Goal: Information Seeking & Learning: Learn about a topic

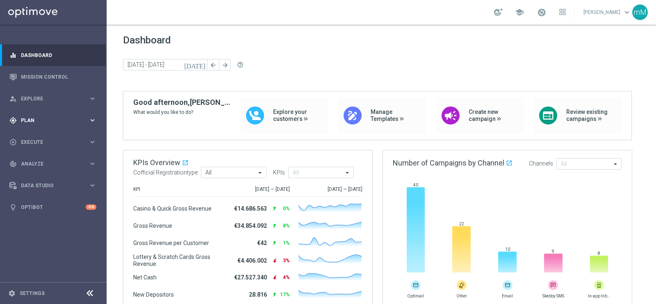
click at [39, 123] on div "gps_fixed Plan" at bounding box center [48, 120] width 79 height 7
click at [36, 161] on span "Templates" at bounding box center [51, 162] width 59 height 5
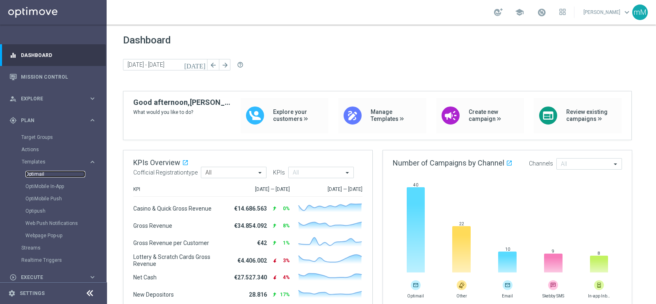
click at [44, 173] on link "Optimail" at bounding box center [55, 174] width 60 height 7
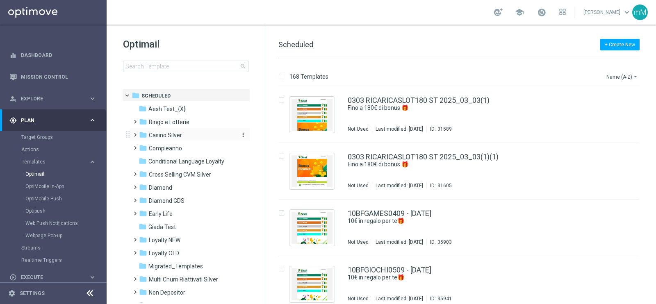
click at [190, 136] on div "folder Casino Silver" at bounding box center [186, 135] width 94 height 9
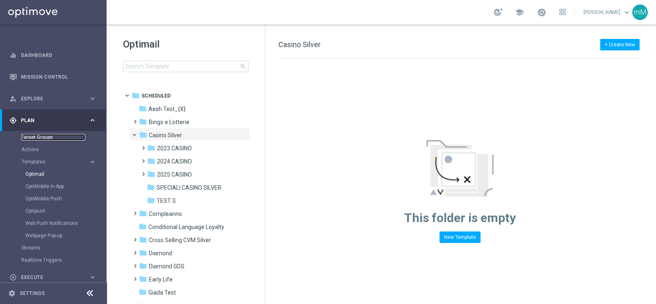
click at [60, 135] on link "Target Groups" at bounding box center [53, 137] width 64 height 7
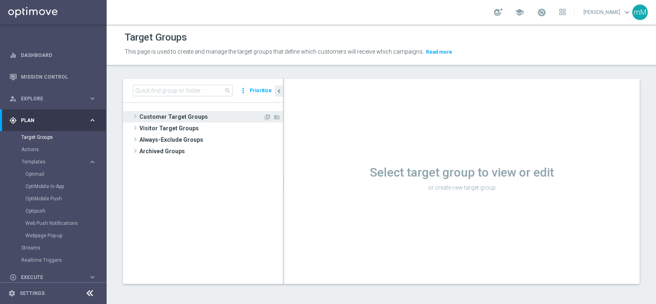
click at [185, 116] on span "Customer Target Groups" at bounding box center [201, 116] width 124 height 11
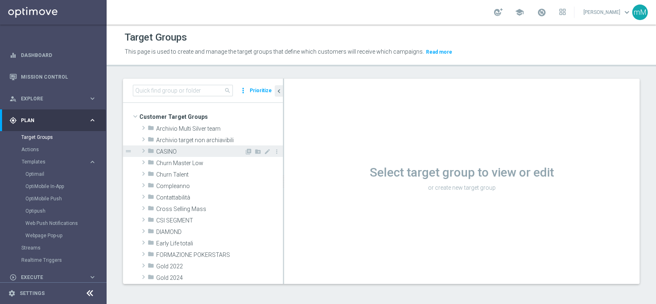
click at [203, 150] on span "CASINO" at bounding box center [200, 151] width 88 height 7
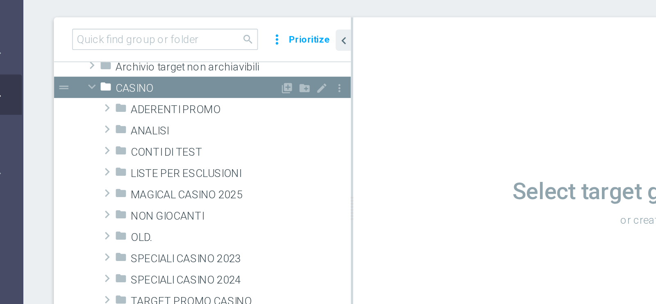
scroll to position [34, 0]
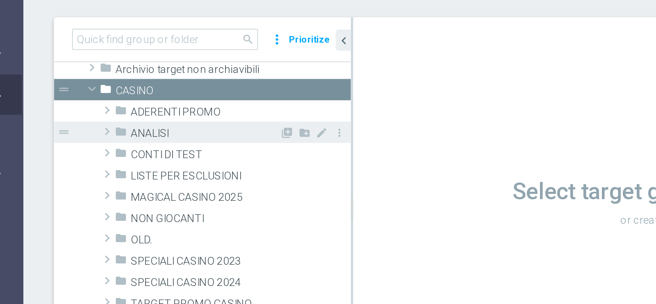
click at [188, 138] on span "ANALISI" at bounding box center [204, 141] width 80 height 7
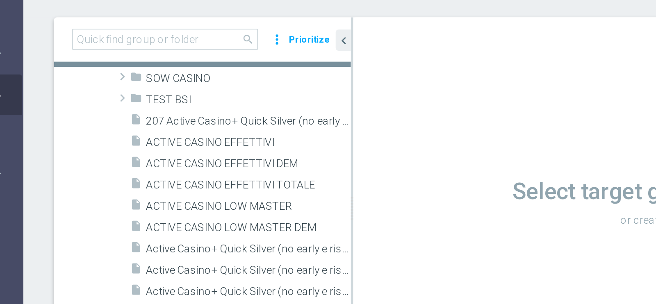
scroll to position [75, 0]
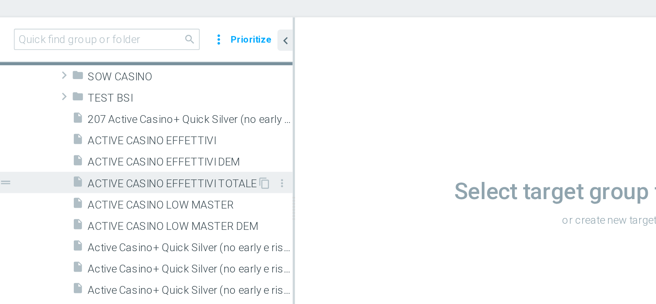
click at [223, 169] on span "ACTIVE CASINO EFFETTIVI TOTALE" at bounding box center [218, 168] width 91 height 7
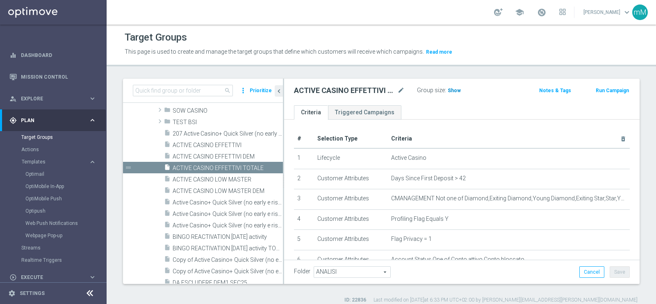
click at [456, 89] on span "Show" at bounding box center [454, 91] width 13 height 6
click at [237, 145] on span "ACTIVE CASINO EFFETTIVI" at bounding box center [218, 145] width 91 height 7
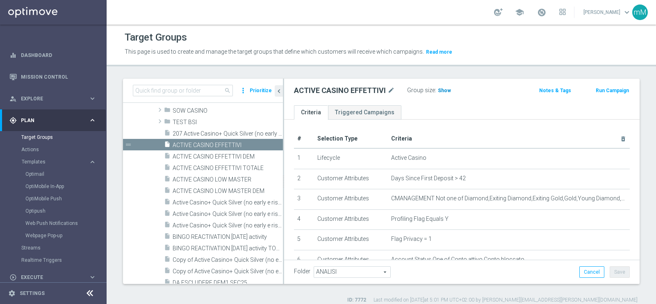
click at [439, 93] on span "Show" at bounding box center [444, 91] width 13 height 6
click at [444, 89] on span "49,445" at bounding box center [446, 92] width 17 height 8
click at [228, 176] on span "ACTIVE CASINO LOW MASTER" at bounding box center [218, 179] width 91 height 7
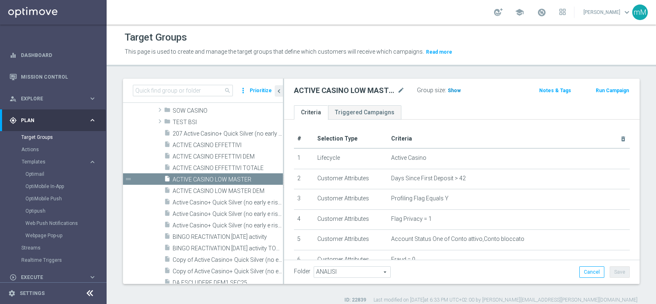
click at [453, 88] on span "Show" at bounding box center [454, 91] width 13 height 6
click at [460, 88] on span "15,903" at bounding box center [456, 92] width 17 height 8
click at [73, 78] on link "Mission Control" at bounding box center [58, 77] width 75 height 22
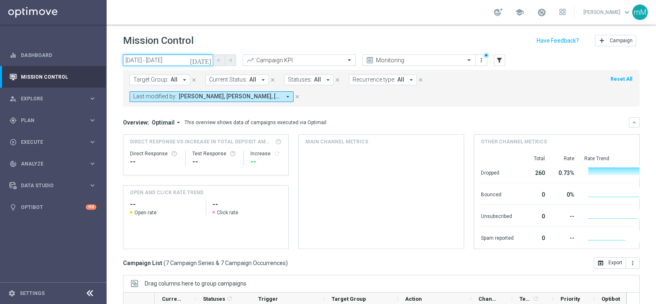
click at [180, 55] on input "08 Sep 2025 - 08 Sep 2025" at bounding box center [168, 60] width 90 height 11
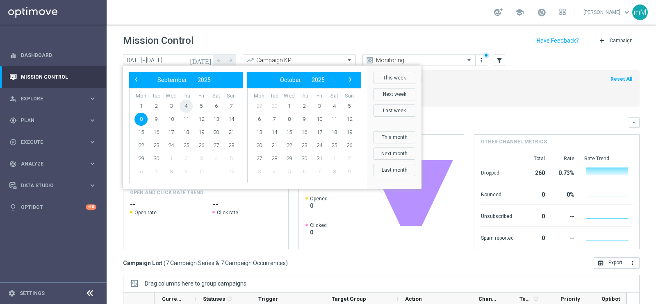
click at [187, 103] on span "4" at bounding box center [186, 106] width 13 height 13
type input "04 Sep 2025 - 04 Sep 2025"
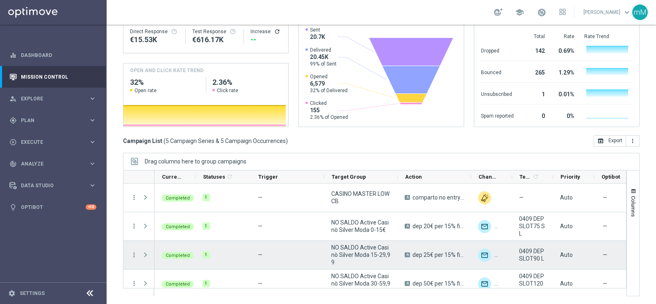
scroll to position [39, 0]
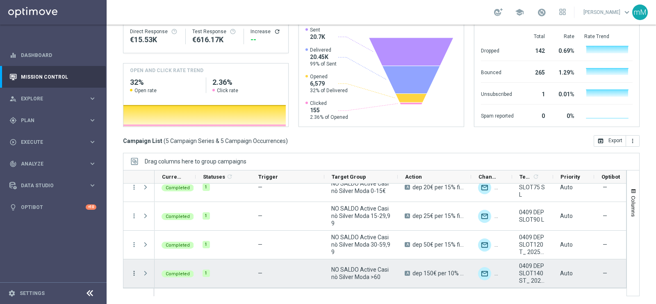
click at [132, 272] on icon "more_vert" at bounding box center [133, 273] width 7 height 7
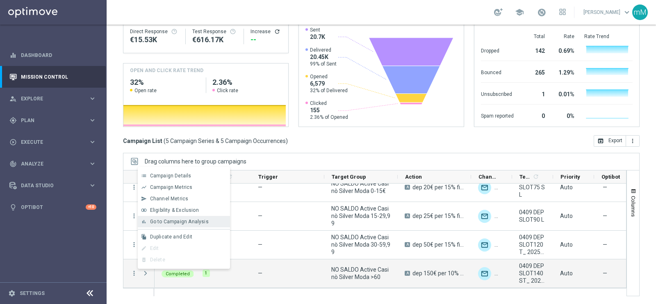
click at [188, 223] on span "Go to Campaign Analysis" at bounding box center [179, 222] width 59 height 6
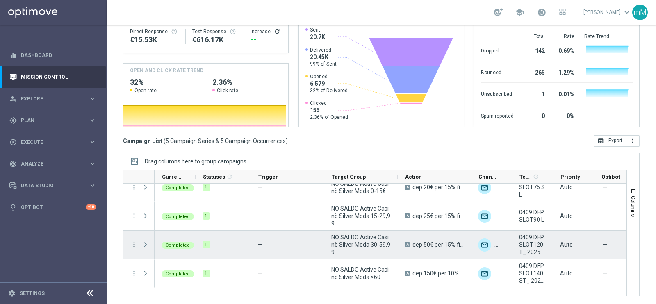
click at [134, 243] on icon "more_vert" at bounding box center [133, 244] width 7 height 7
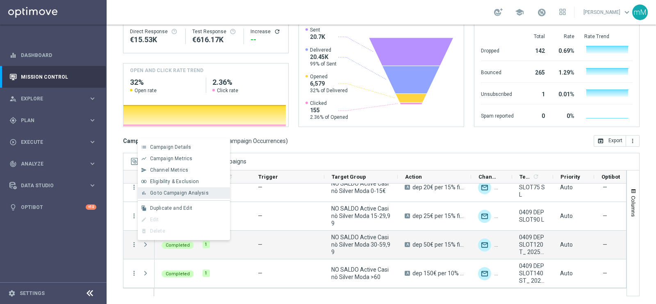
click at [214, 195] on div "Go to Campaign Analysis" at bounding box center [188, 193] width 76 height 6
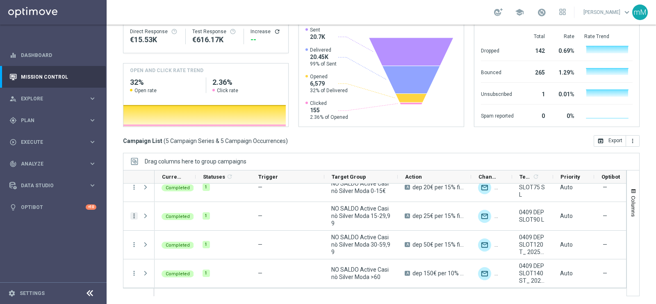
click at [135, 212] on icon "more_vert" at bounding box center [133, 215] width 7 height 7
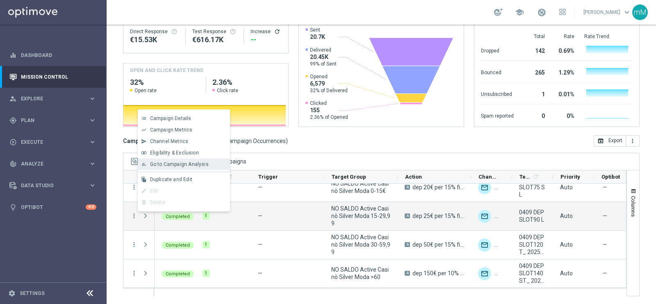
click at [203, 165] on span "Go to Campaign Analysis" at bounding box center [179, 165] width 59 height 6
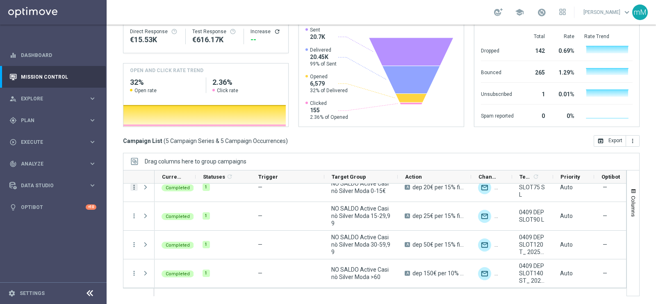
click at [137, 189] on icon "more_vert" at bounding box center [133, 187] width 7 height 7
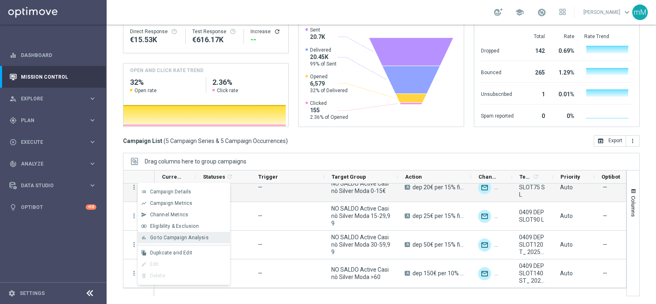
click at [164, 235] on span "Go to Campaign Analysis" at bounding box center [179, 238] width 59 height 6
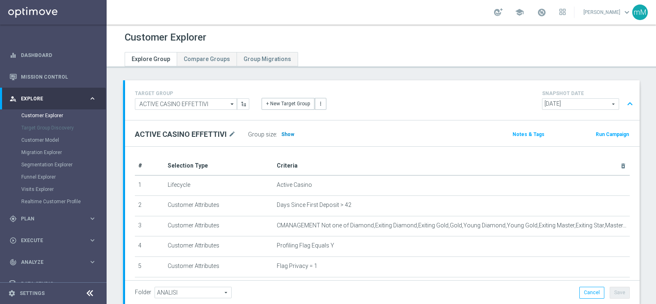
click at [288, 135] on span "Show" at bounding box center [287, 135] width 13 height 6
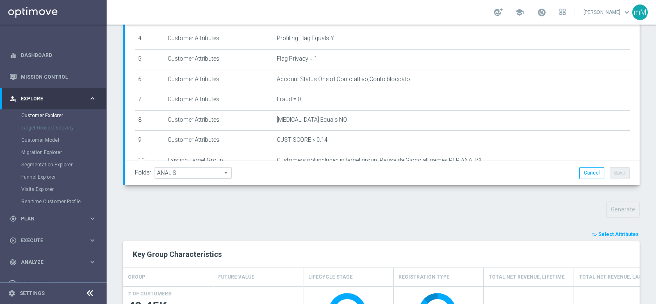
scroll to position [215, 0]
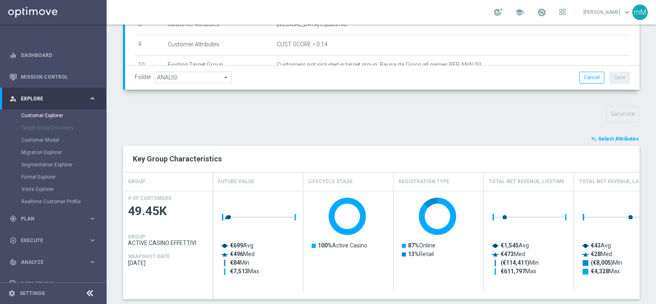
click at [613, 138] on span "Select Attributes" at bounding box center [618, 139] width 41 height 6
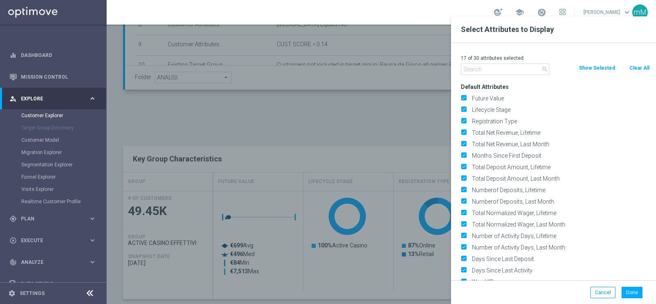
click at [632, 66] on button "Clear All" at bounding box center [640, 68] width 22 height 9
checkbox input "false"
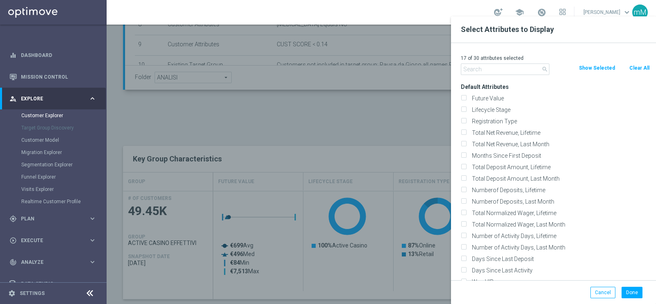
checkbox input "false"
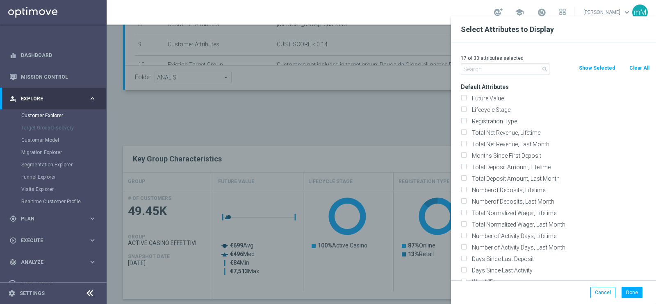
checkbox input "false"
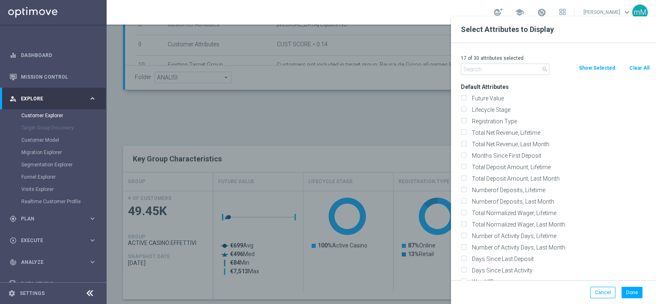
checkbox input "false"
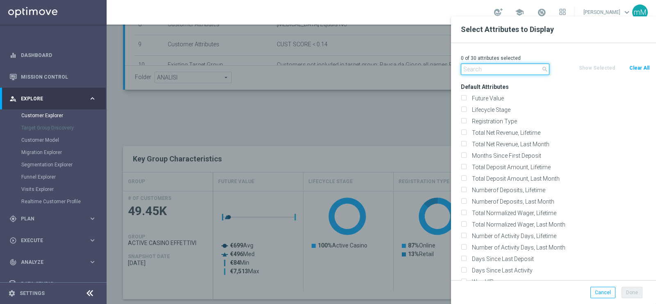
click at [513, 68] on input "text" at bounding box center [505, 69] width 89 height 11
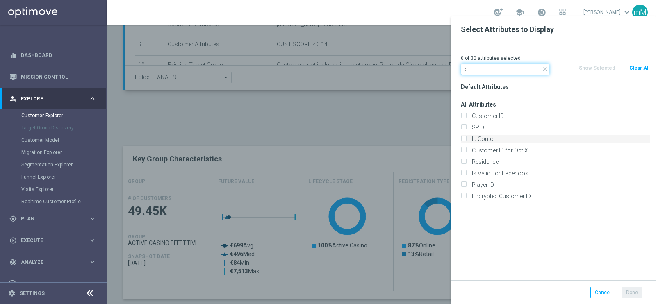
type input "id"
click at [471, 139] on label "Id Conto" at bounding box center [559, 138] width 181 height 7
click at [466, 139] on input "Id Conto" at bounding box center [463, 139] width 5 height 5
checkbox input "true"
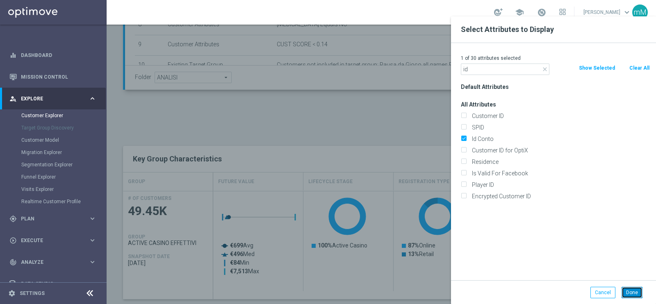
click at [629, 295] on button "Done" at bounding box center [632, 292] width 21 height 11
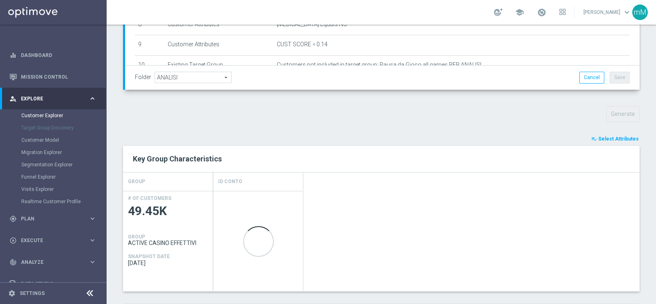
type input "Search"
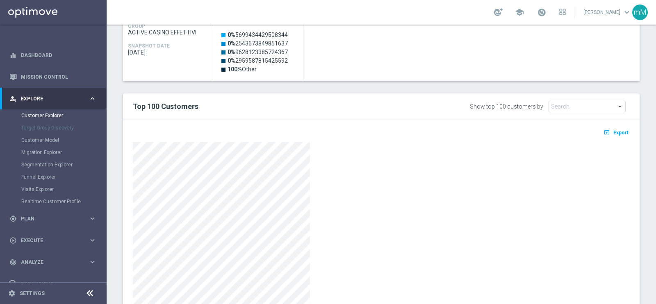
scroll to position [431, 0]
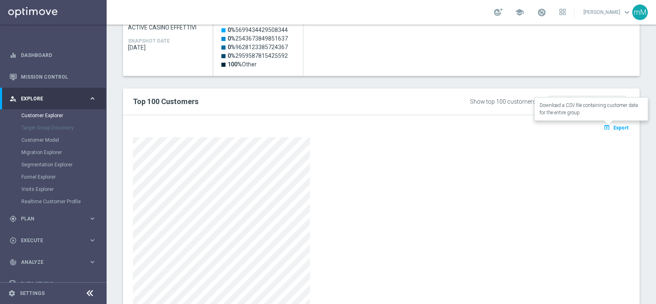
click at [605, 125] on button "open_in_browser Export" at bounding box center [615, 127] width 27 height 11
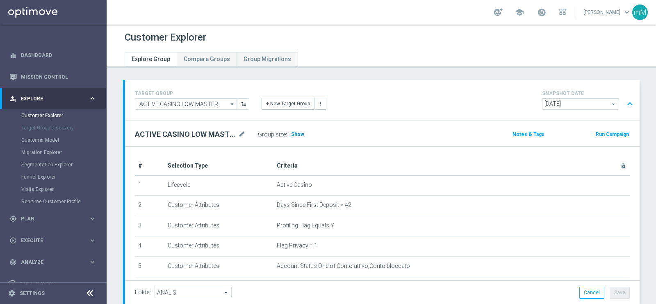
click at [292, 134] on span "Show" at bounding box center [297, 135] width 13 height 6
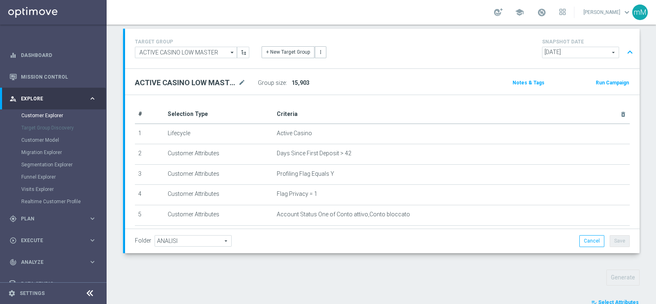
scroll to position [228, 0]
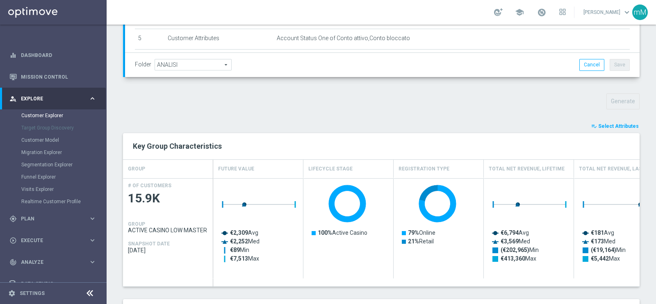
click at [617, 125] on span "Select Attributes" at bounding box center [618, 126] width 41 height 6
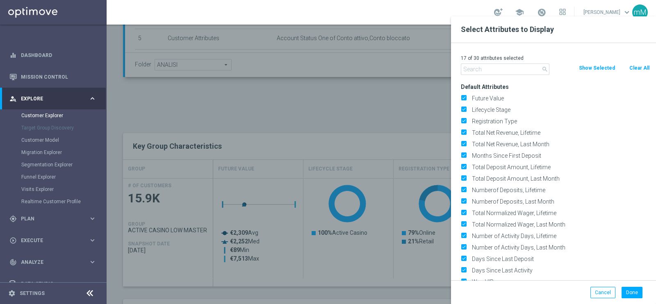
click at [646, 67] on button "Clear All" at bounding box center [640, 68] width 22 height 9
checkbox input "false"
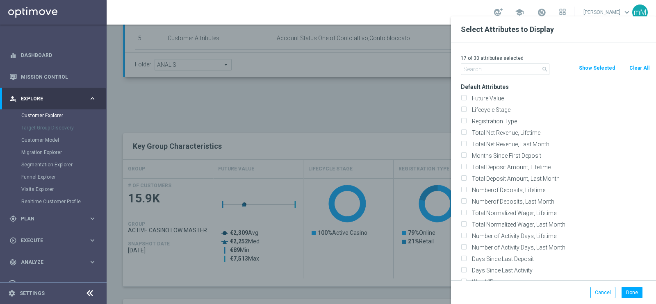
checkbox input "false"
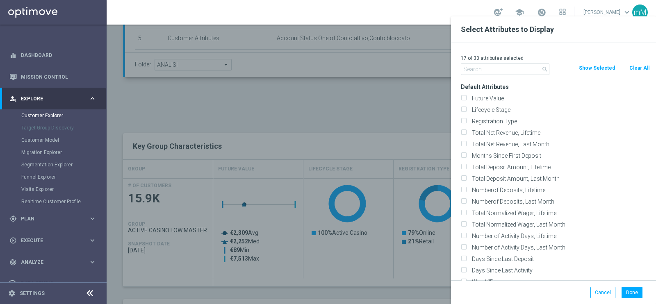
checkbox input "false"
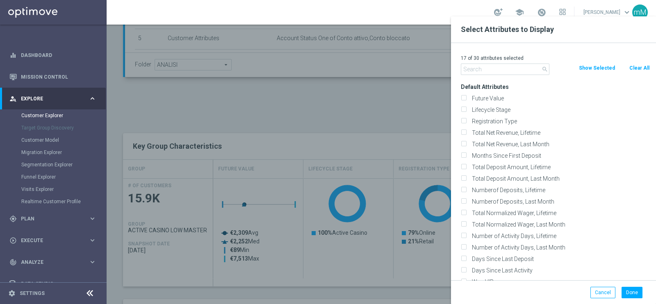
checkbox input "false"
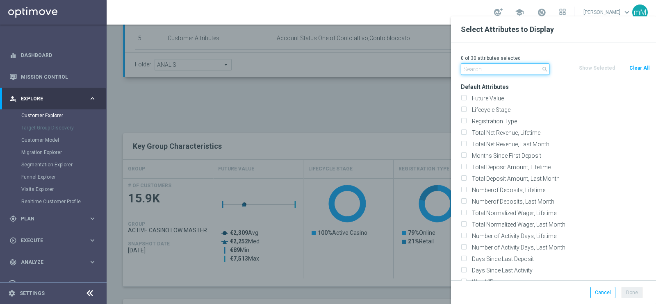
click at [509, 69] on input "text" at bounding box center [505, 69] width 89 height 11
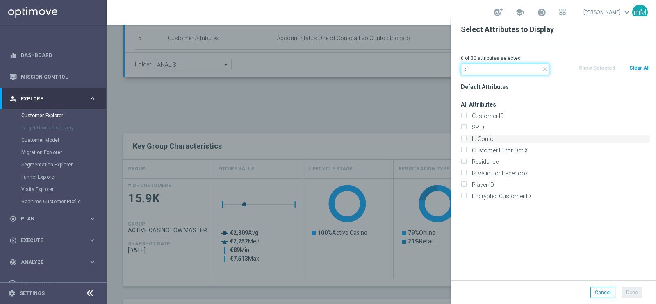
type input "id"
click at [468, 135] on div "Id Conto" at bounding box center [555, 138] width 189 height 7
click at [464, 137] on input "Id Conto" at bounding box center [463, 139] width 5 height 5
checkbox input "true"
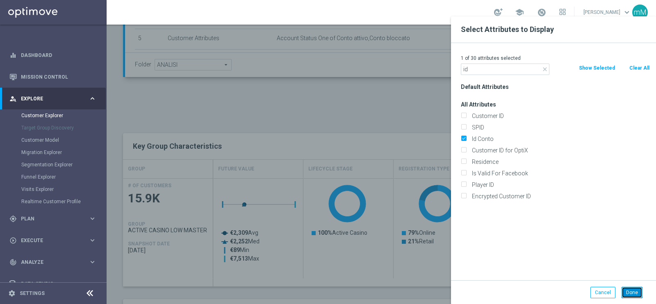
click at [629, 294] on button "Done" at bounding box center [632, 292] width 21 height 11
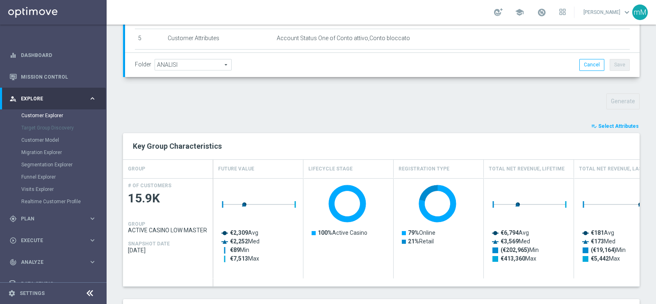
type input "Search"
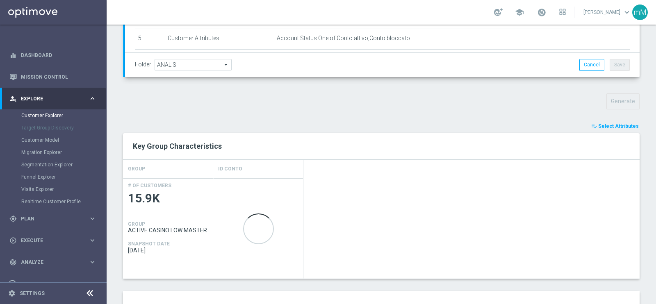
scroll to position [281, 0]
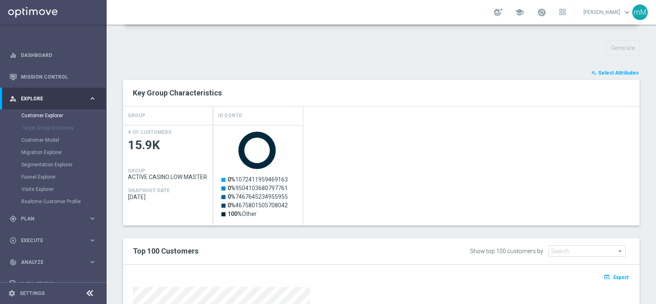
click at [618, 74] on span "Select Attributes" at bounding box center [618, 73] width 41 height 6
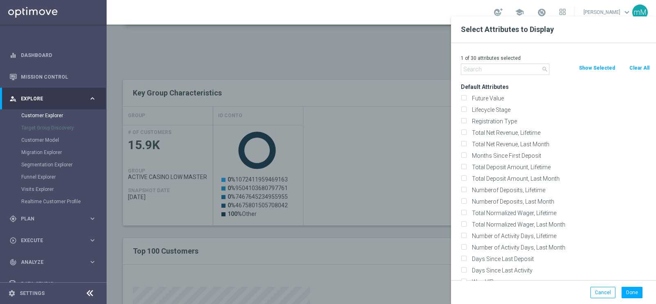
click at [430, 208] on div at bounding box center [435, 168] width 656 height 304
click at [609, 290] on button "Cancel" at bounding box center [603, 292] width 25 height 11
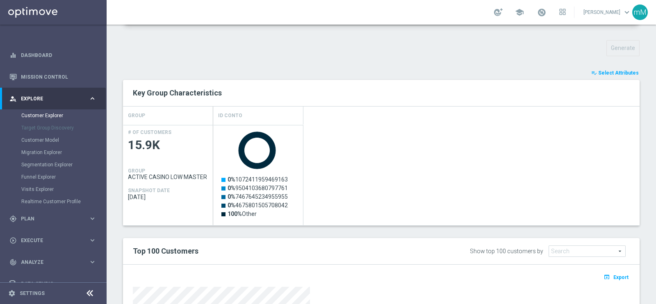
scroll to position [319, 0]
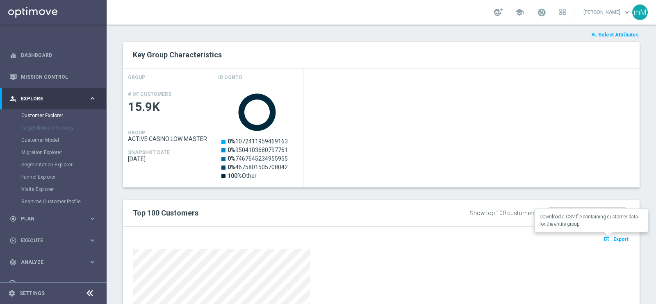
click at [618, 237] on span "Export" at bounding box center [620, 240] width 15 height 6
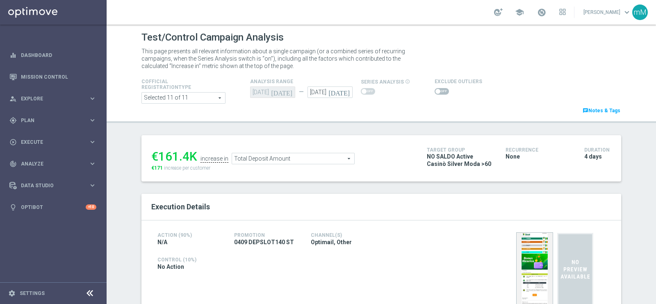
scroll to position [76, 0]
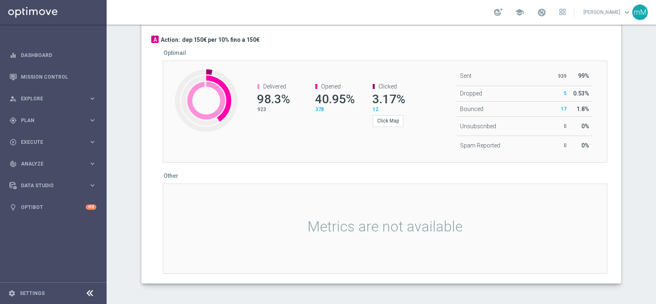
scroll to position [0, 0]
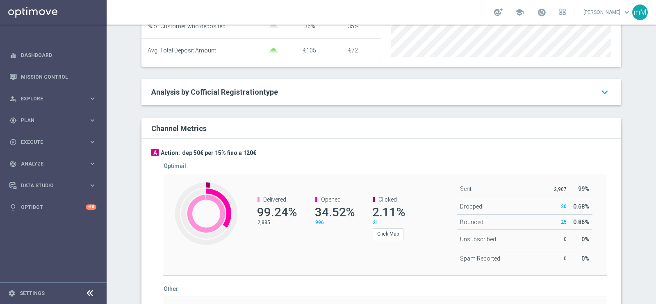
scroll to position [438, 0]
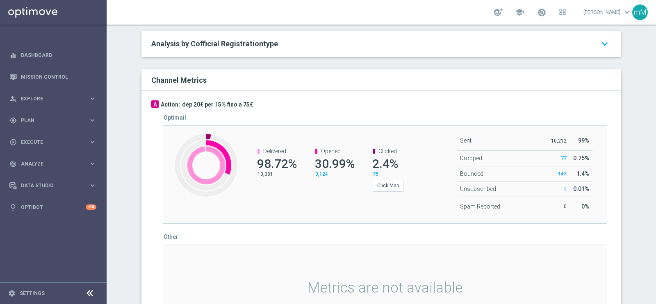
scroll to position [459, 0]
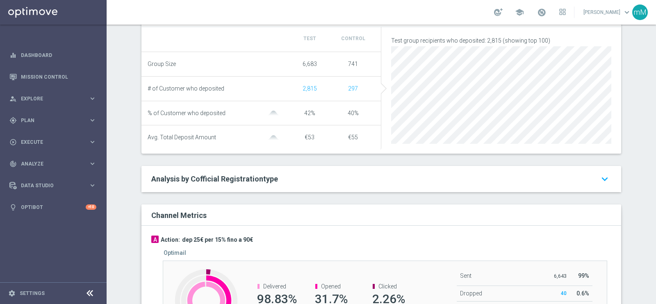
scroll to position [431, 0]
